Goal: Communication & Community: Share content

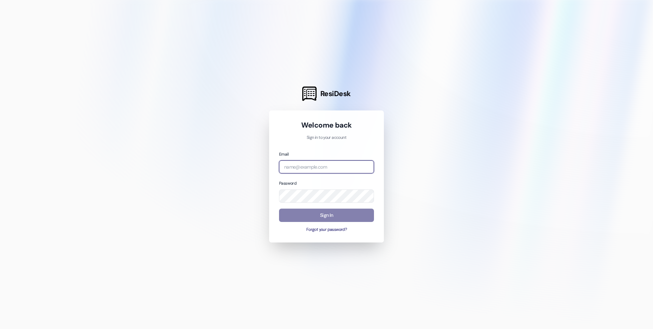
click at [303, 167] on input "email" at bounding box center [326, 166] width 95 height 13
type input "[EMAIL_ADDRESS][DOMAIN_NAME]"
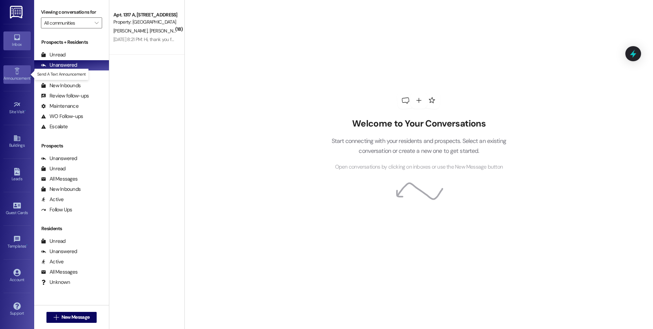
click at [16, 75] on div "Announcement •" at bounding box center [17, 78] width 34 height 7
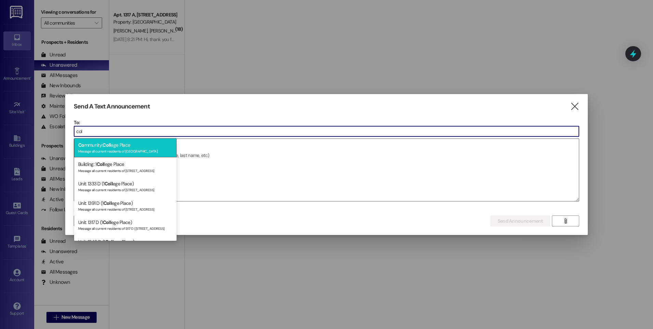
type input "col"
click at [109, 147] on span "Coll" at bounding box center [107, 145] width 8 height 6
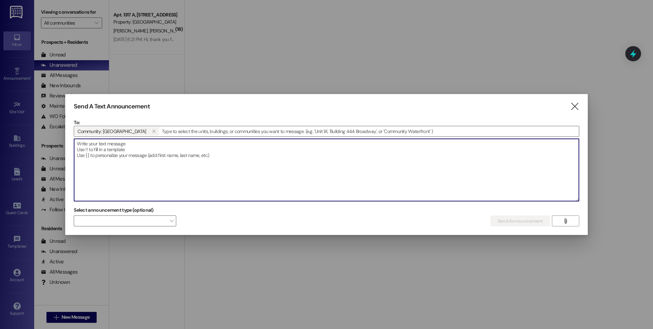
click at [95, 142] on textarea at bounding box center [326, 170] width 505 height 62
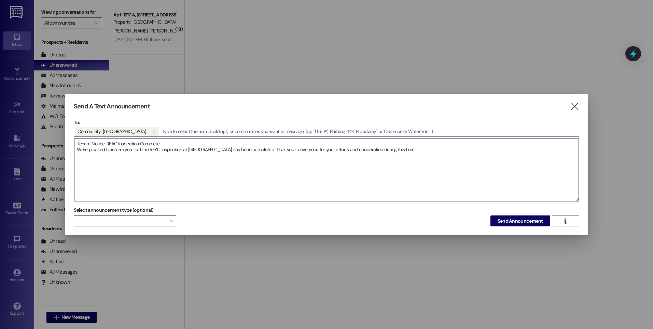
click at [266, 148] on textarea "Tenant Notice: REAC Inspection Complete We're pleased to inform you that the RE…" at bounding box center [326, 170] width 505 height 62
type textarea "Tenant Notice: REAC Inspection Complete We're pleased to inform you that the RE…"
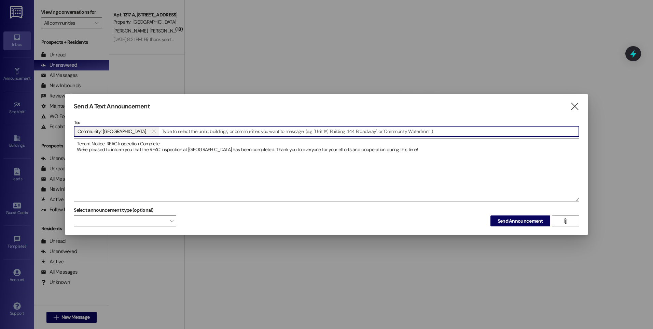
click at [160, 131] on input at bounding box center [369, 131] width 419 height 10
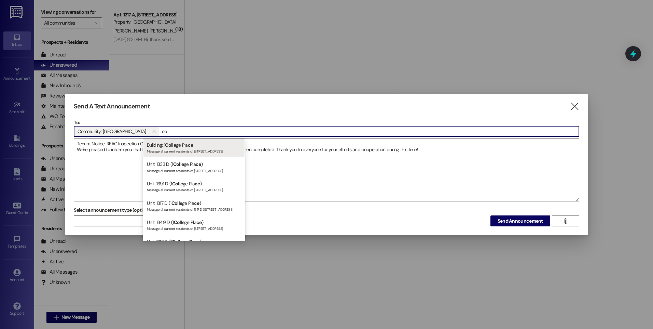
type input "c"
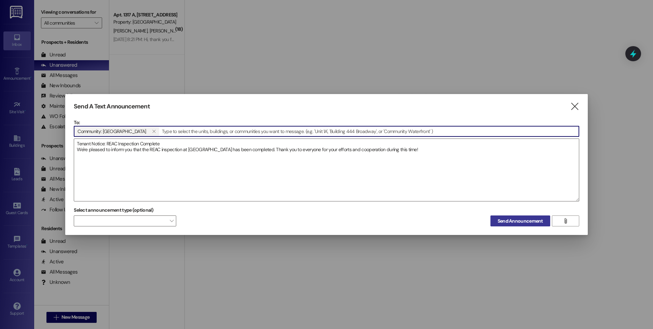
click at [505, 217] on span "Send Announcement" at bounding box center [520, 220] width 45 height 7
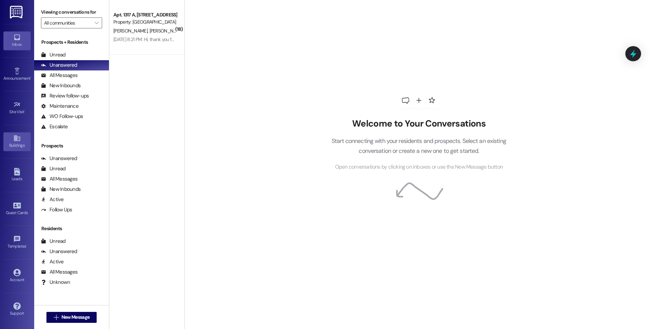
click at [20, 142] on div "Buildings" at bounding box center [17, 145] width 34 height 7
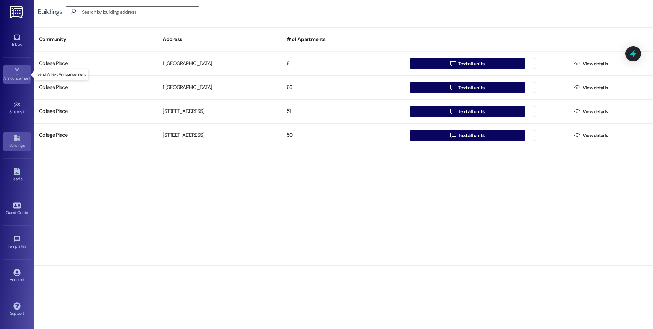
click at [15, 69] on icon at bounding box center [16, 71] width 5 height 6
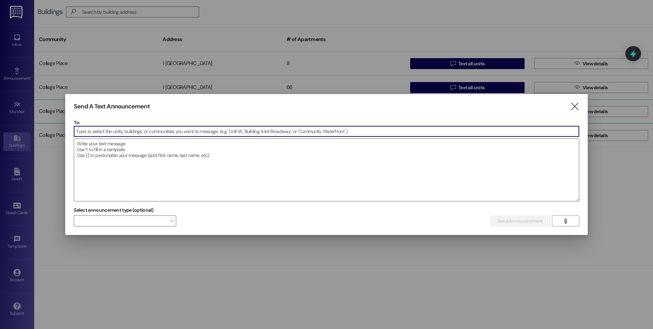
click at [575, 105] on icon "" at bounding box center [574, 106] width 9 height 7
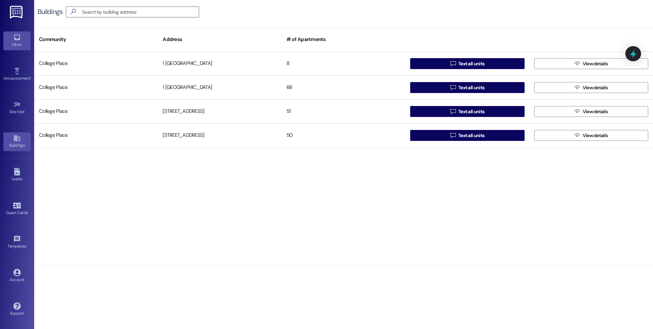
click at [13, 42] on div "Inbox" at bounding box center [17, 44] width 34 height 7
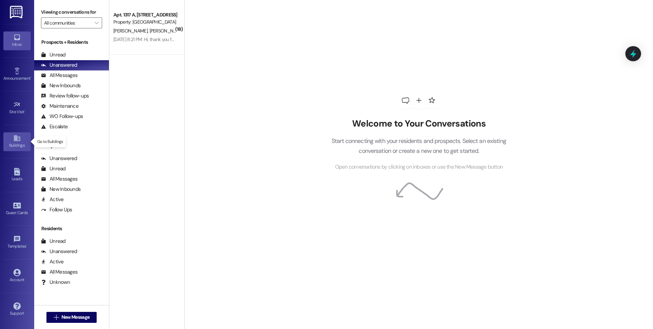
click at [15, 141] on icon at bounding box center [17, 138] width 6 height 6
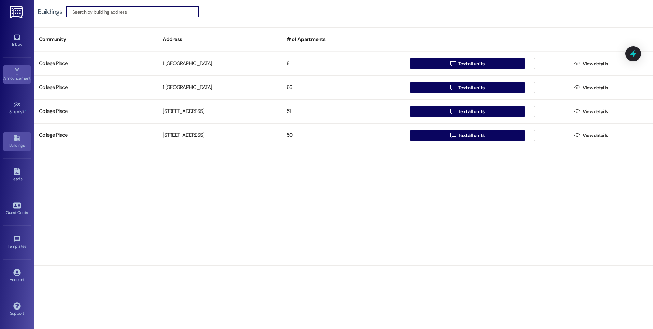
click at [11, 77] on div "Announcement •" at bounding box center [17, 78] width 34 height 7
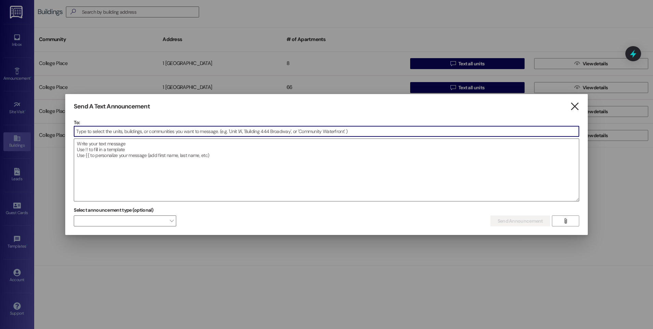
click at [576, 105] on icon "" at bounding box center [574, 106] width 9 height 7
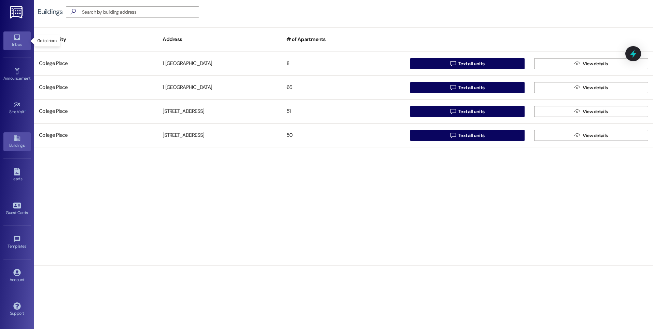
click at [19, 40] on icon at bounding box center [17, 38] width 6 height 6
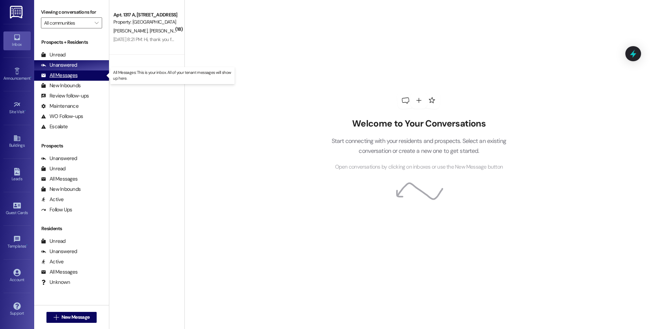
click at [60, 74] on div "All Messages" at bounding box center [59, 75] width 37 height 7
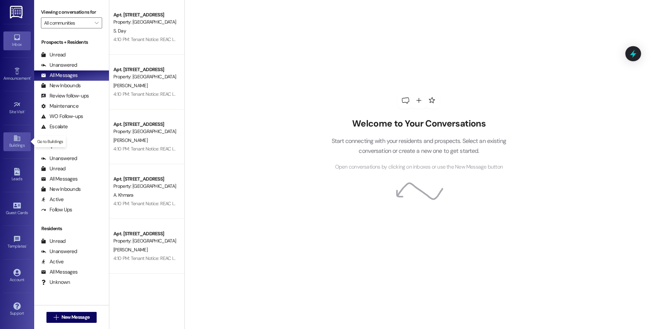
click at [18, 145] on div "Buildings" at bounding box center [17, 145] width 34 height 7
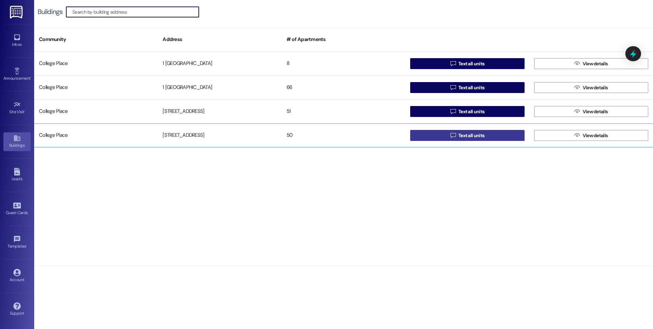
click at [465, 132] on span "Text all units" at bounding box center [472, 135] width 26 height 7
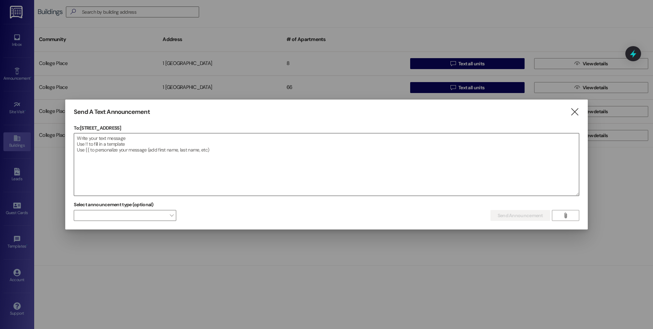
click at [106, 141] on textarea at bounding box center [326, 164] width 505 height 62
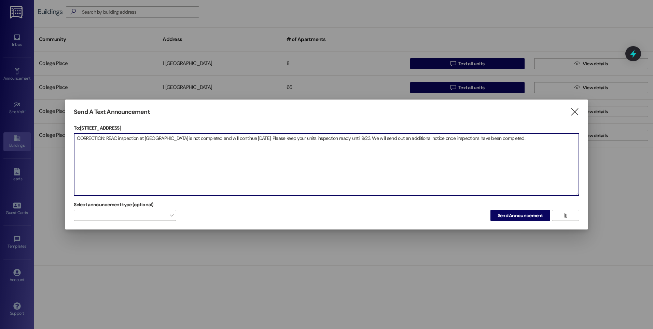
click at [107, 136] on textarea "CORRECTION: REAC inspection at [GEOGRAPHIC_DATA] is not completed and will cont…" at bounding box center [326, 164] width 505 height 62
click at [199, 138] on textarea "CORRECTION: The REAC inspection at [GEOGRAPHIC_DATA] is not completed and will …" at bounding box center [326, 164] width 505 height 62
click at [292, 137] on textarea "CORRECTION: The REAC inspection at [GEOGRAPHIC_DATA] is not yet completed and w…" at bounding box center [326, 164] width 505 height 62
click at [282, 137] on textarea "CORRECTION: The REAC inspection at [GEOGRAPHIC_DATA] is not yet completed and w…" at bounding box center [326, 164] width 505 height 62
click at [293, 137] on textarea "CORRECTION: The REAC inspection at [GEOGRAPHIC_DATA] is not yet completed and w…" at bounding box center [326, 164] width 505 height 62
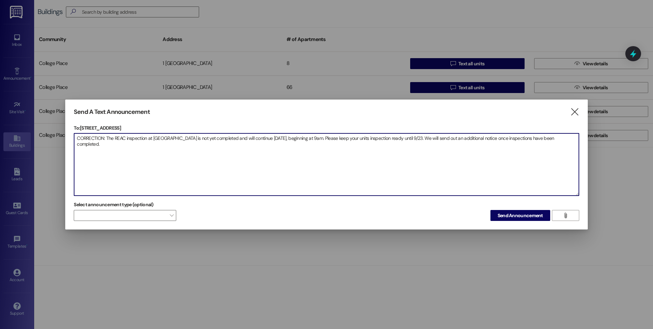
click at [351, 137] on textarea "CORRECTION: The REAC inspection at [GEOGRAPHIC_DATA] is not yet completed and w…" at bounding box center [326, 164] width 505 height 62
click at [420, 139] on textarea "CORRECTION: The REAC inspection at [GEOGRAPHIC_DATA] is not yet completed and w…" at bounding box center [326, 164] width 505 height 62
click at [129, 144] on textarea "CORRECTION: The REAC inspection at [GEOGRAPHIC_DATA] is not yet completed and w…" at bounding box center [326, 164] width 505 height 62
type textarea "CORRECTION: The REAC inspection at [GEOGRAPHIC_DATA] is not yet completed and w…"
click at [505, 215] on span "Send Announcement" at bounding box center [520, 215] width 45 height 7
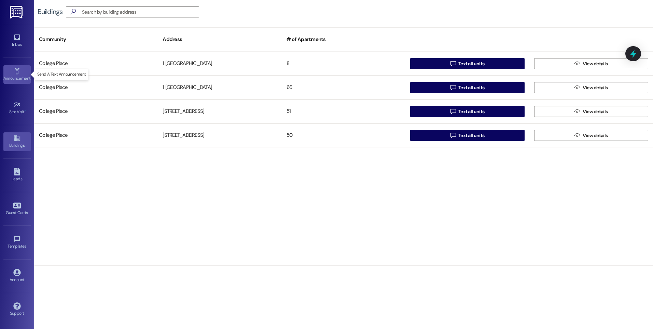
click at [13, 69] on link "Announcement •" at bounding box center [16, 74] width 27 height 18
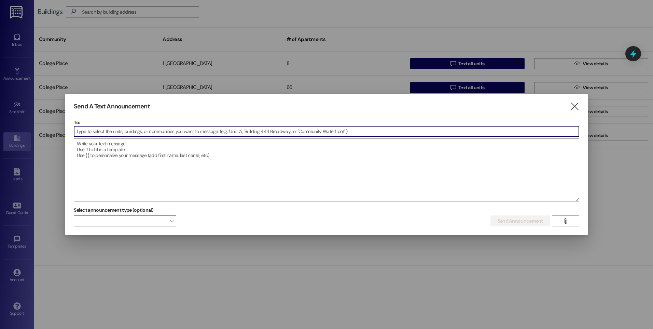
click at [16, 40] on div at bounding box center [326, 164] width 653 height 329
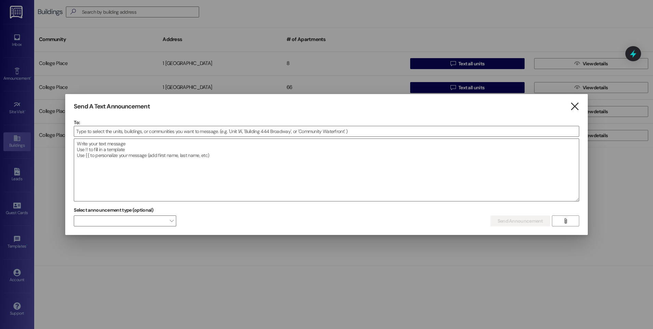
click at [574, 109] on icon "" at bounding box center [574, 106] width 9 height 7
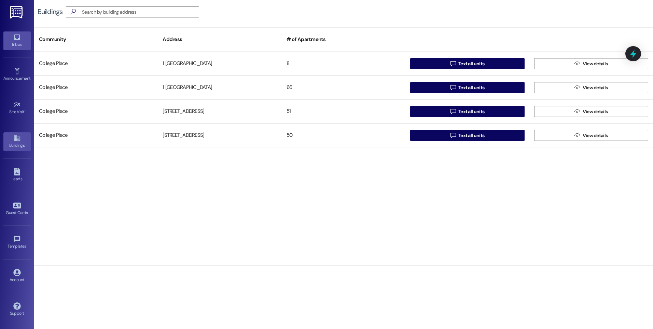
click at [13, 48] on div "Inbox" at bounding box center [17, 44] width 34 height 7
